Goal: Transaction & Acquisition: Purchase product/service

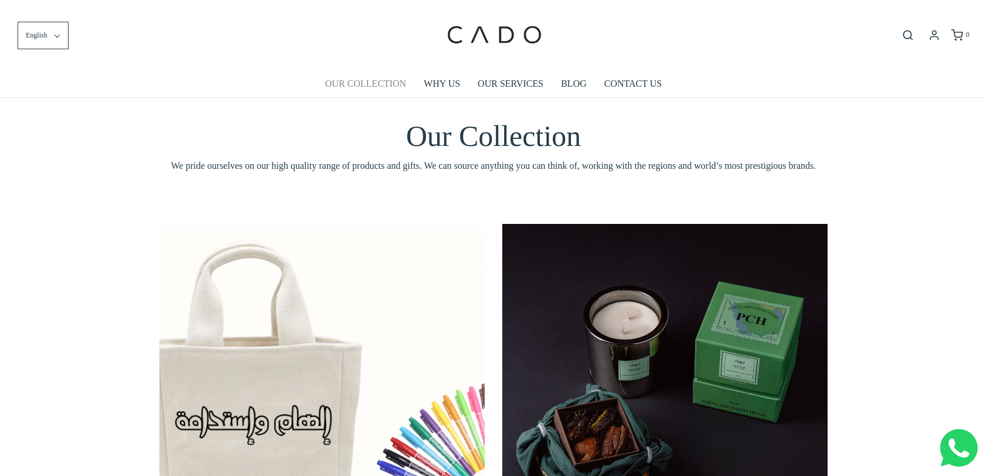
click at [400, 82] on link "OUR COLLECTION" at bounding box center [365, 83] width 81 height 27
click at [523, 88] on link "OUR SERVICES" at bounding box center [511, 83] width 66 height 27
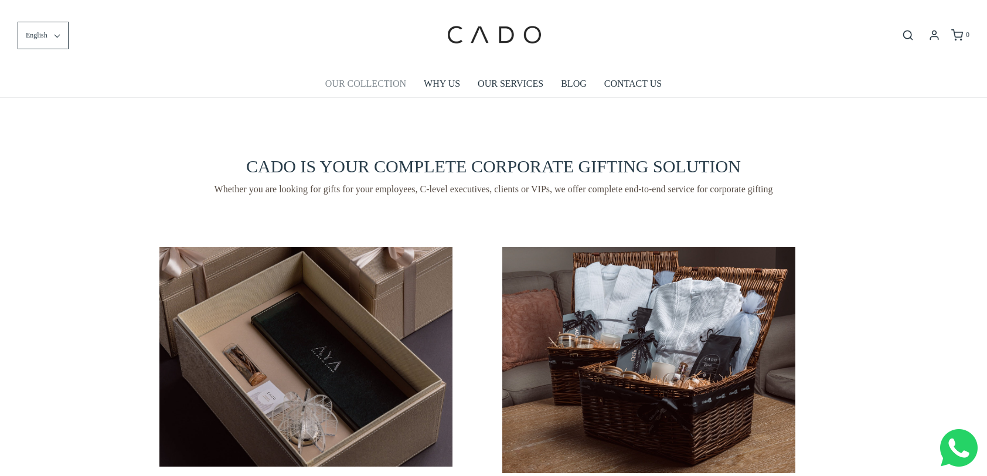
click at [396, 84] on link "OUR COLLECTION" at bounding box center [365, 83] width 81 height 27
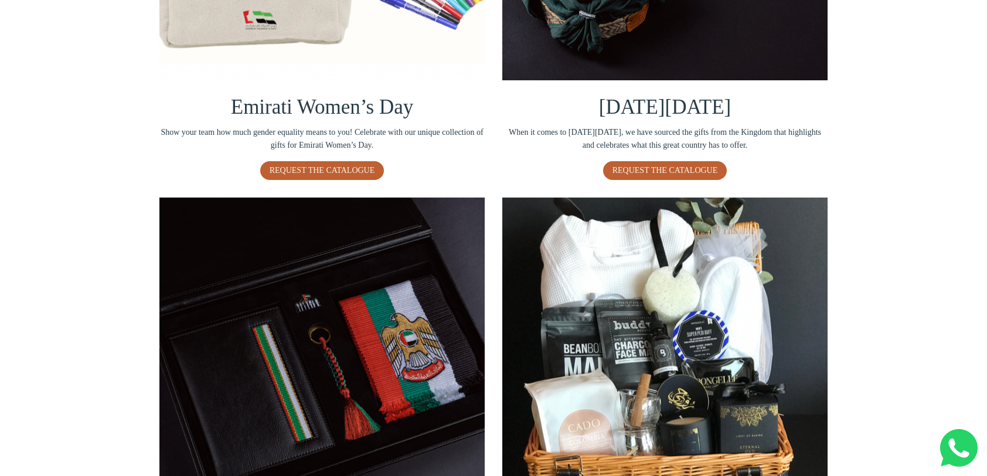
scroll to position [645, 0]
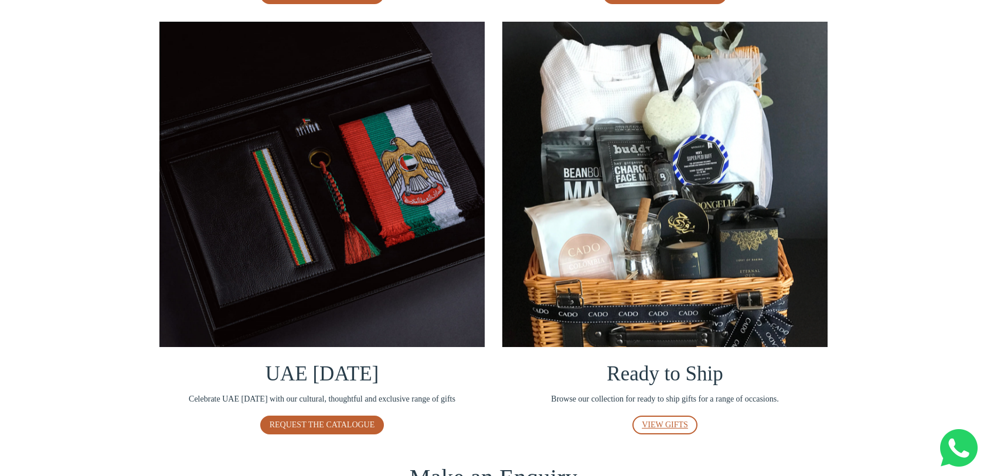
click at [654, 422] on span "VIEW GIFTS" at bounding box center [665, 424] width 46 height 9
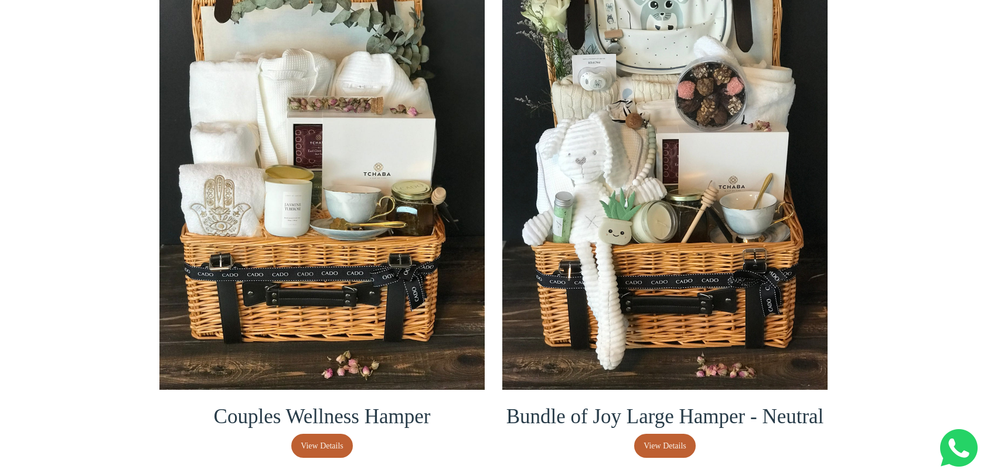
scroll to position [293, 0]
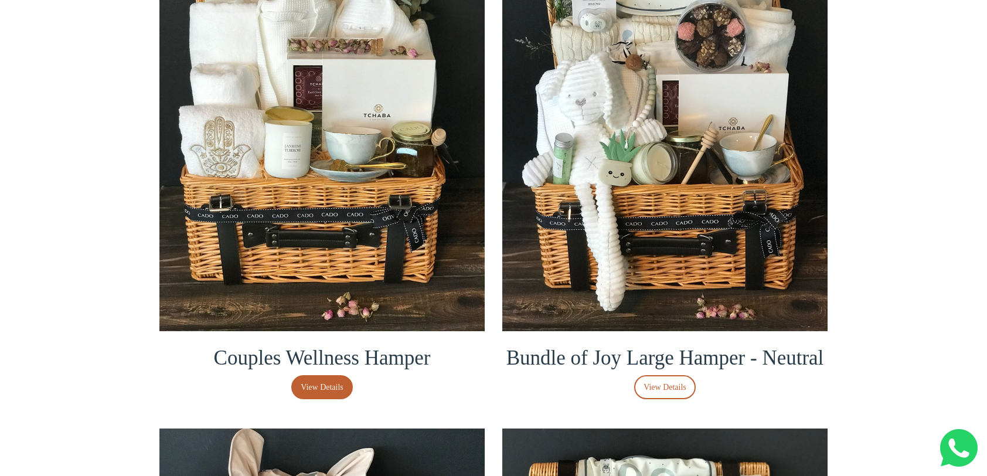
click at [658, 382] on span "View Details" at bounding box center [665, 387] width 43 height 13
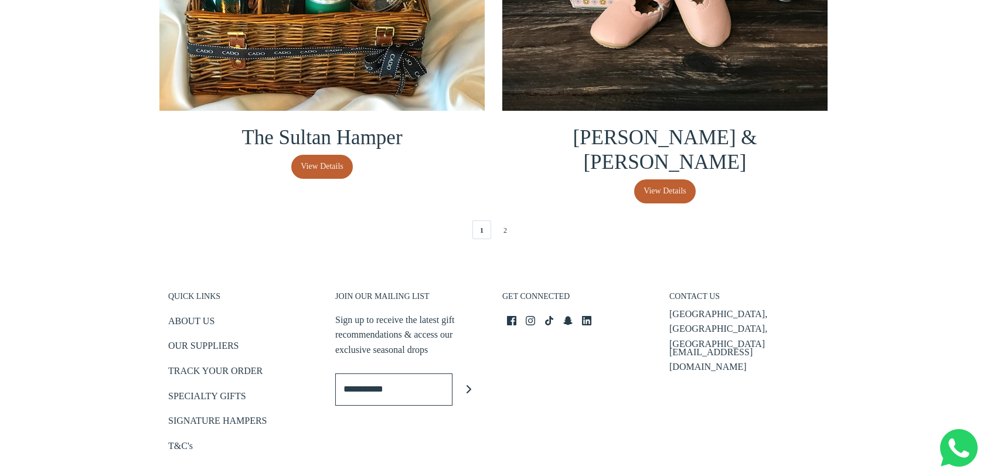
scroll to position [2579, 0]
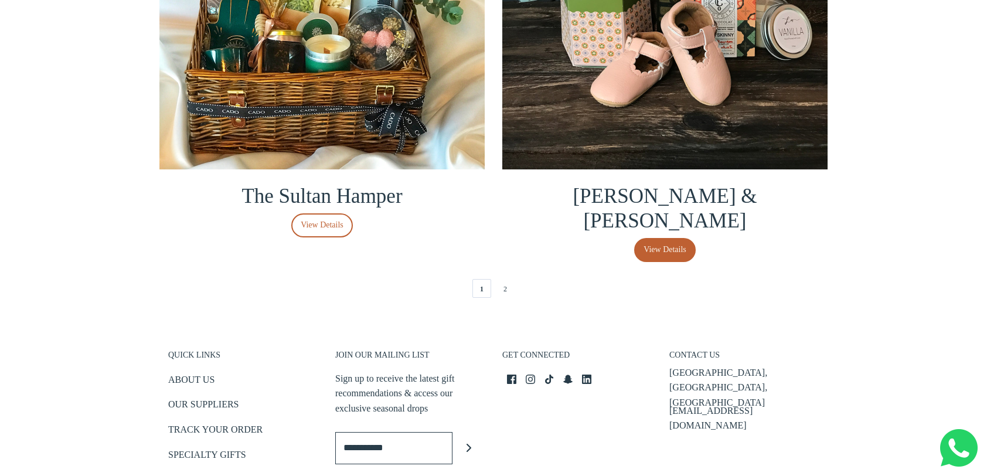
click at [319, 232] on span "View Details" at bounding box center [322, 225] width 43 height 13
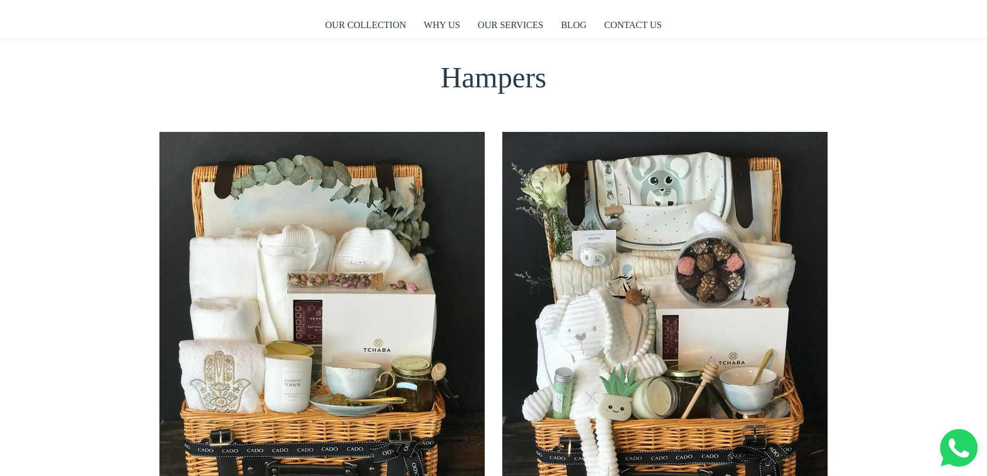
scroll to position [0, 0]
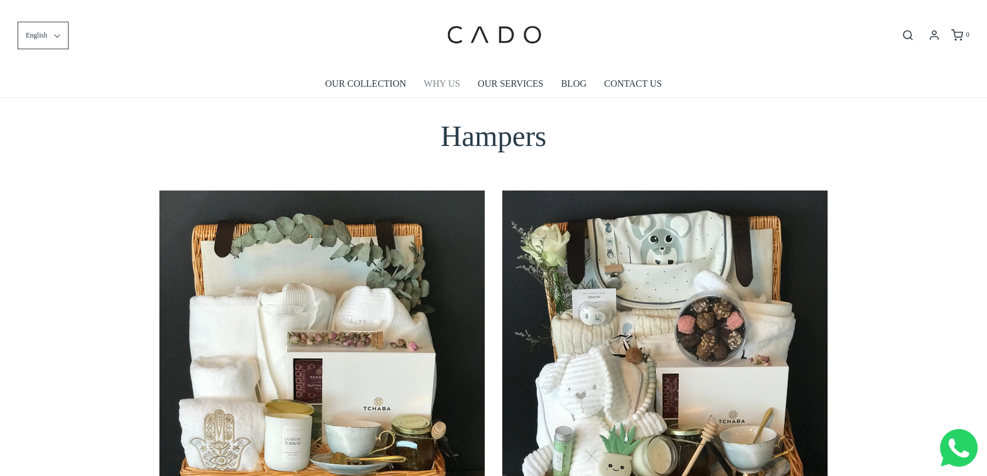
click at [452, 90] on link "WHY US" at bounding box center [442, 83] width 36 height 27
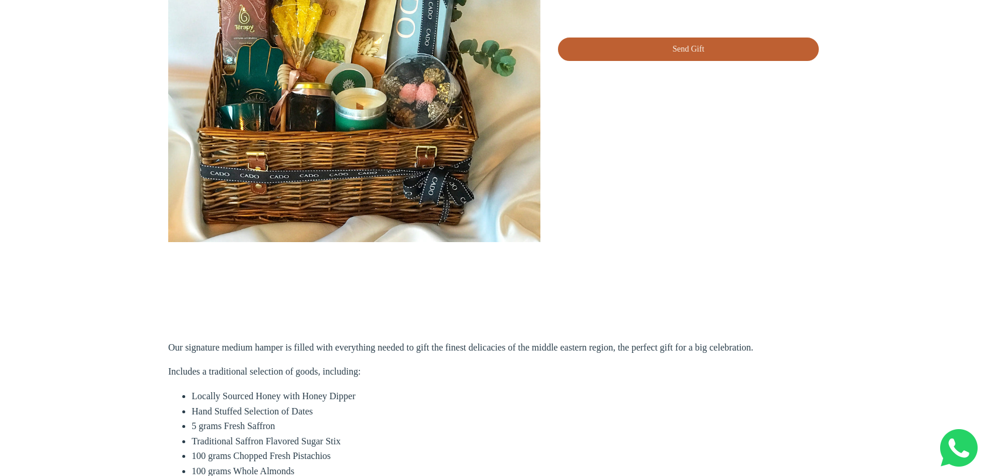
scroll to position [117, 0]
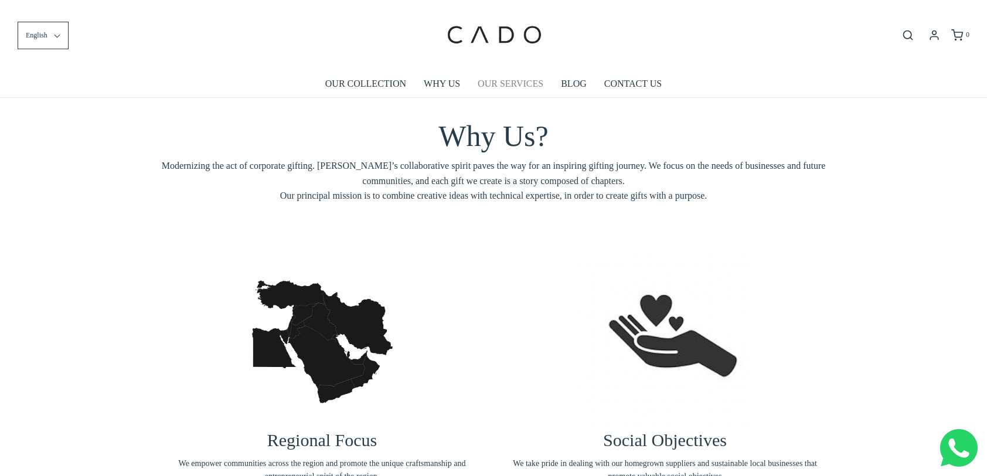
click at [495, 85] on link "OUR SERVICES" at bounding box center [511, 83] width 66 height 27
